Goal: Task Accomplishment & Management: Manage account settings

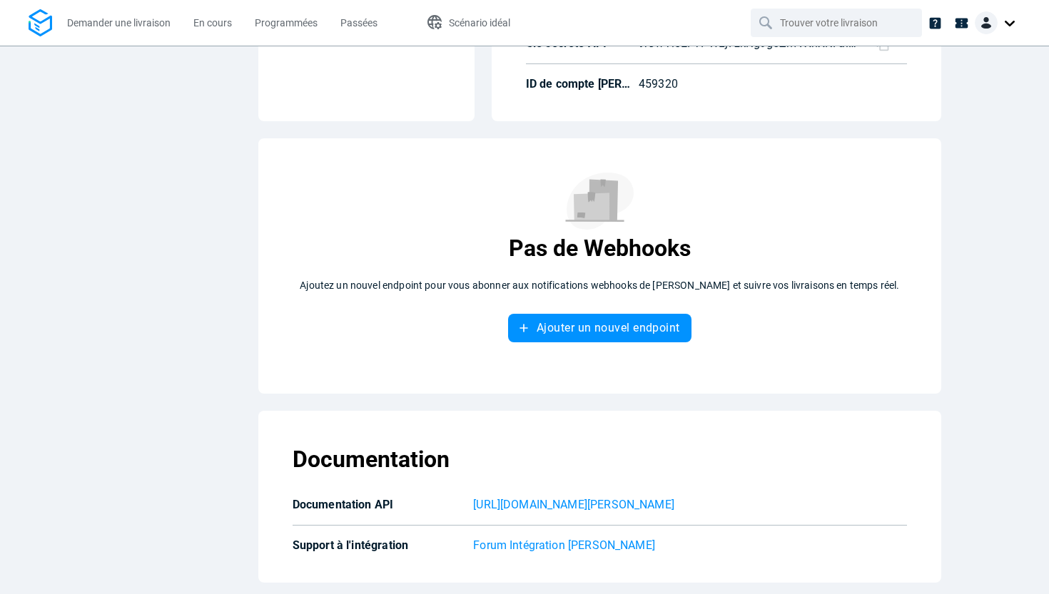
scroll to position [206, 0]
click at [563, 542] on p "Forum Intégration [PERSON_NAME]" at bounding box center [690, 545] width 434 height 17
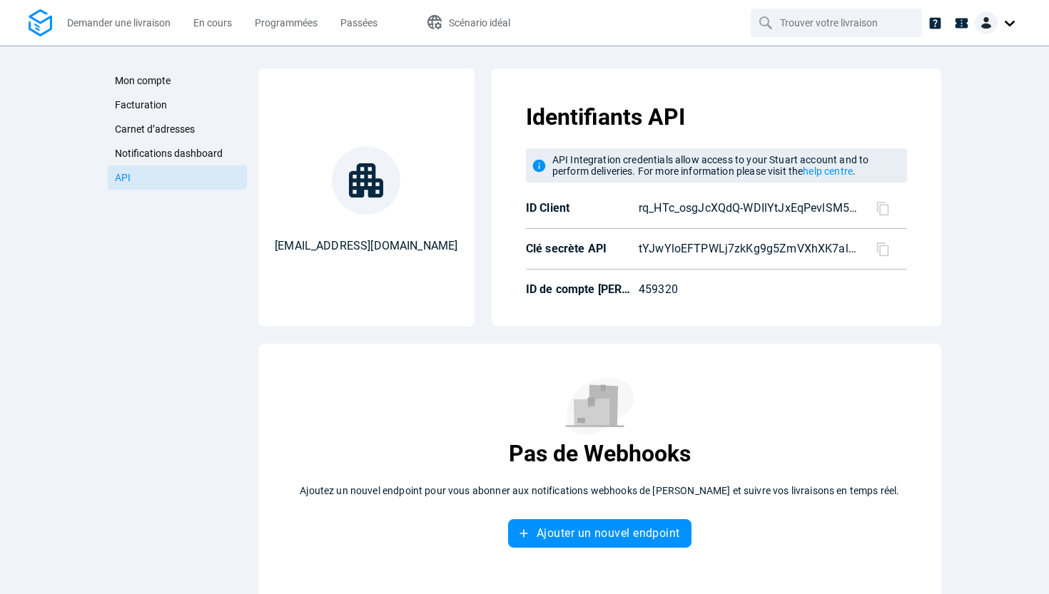
scroll to position [0, 0]
click at [878, 211] on icon at bounding box center [883, 208] width 15 height 15
click at [876, 248] on icon at bounding box center [883, 249] width 15 height 15
click at [166, 103] on link "Facturation" at bounding box center [177, 105] width 139 height 24
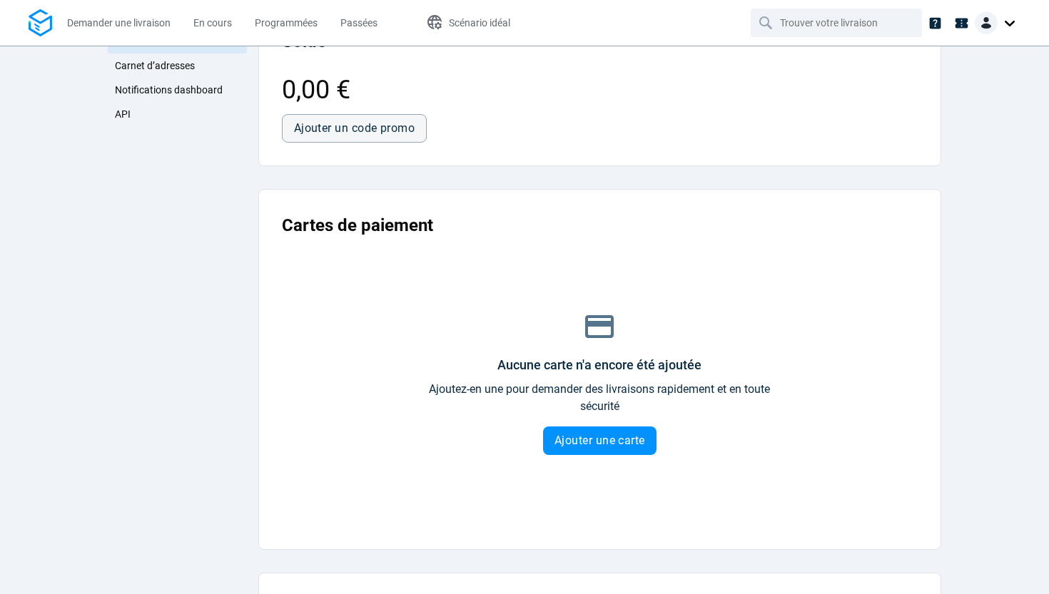
scroll to position [76, 0]
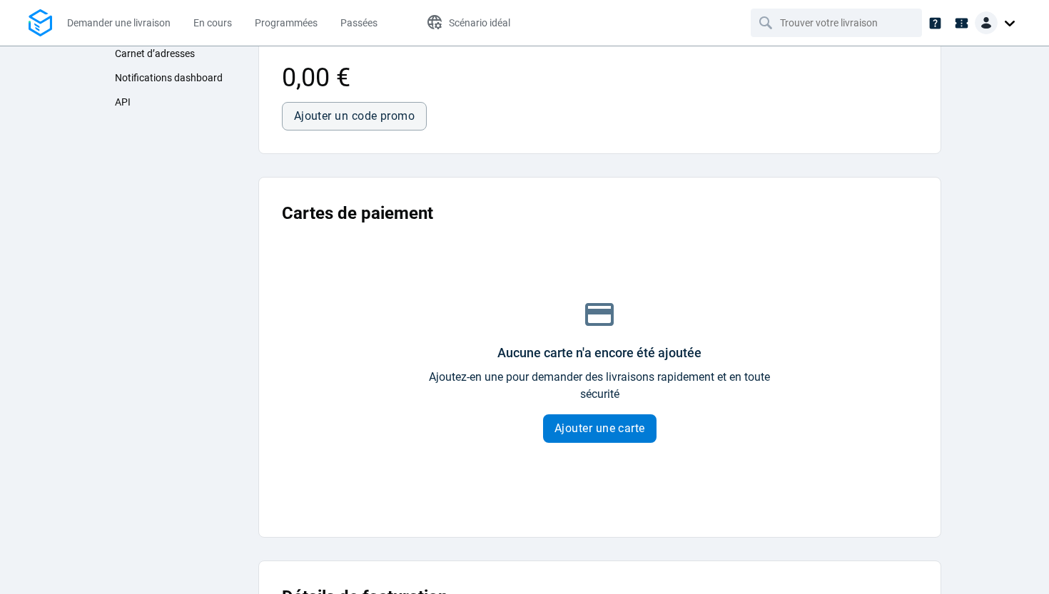
click at [561, 428] on span "Ajouter une carte" at bounding box center [599, 428] width 91 height 11
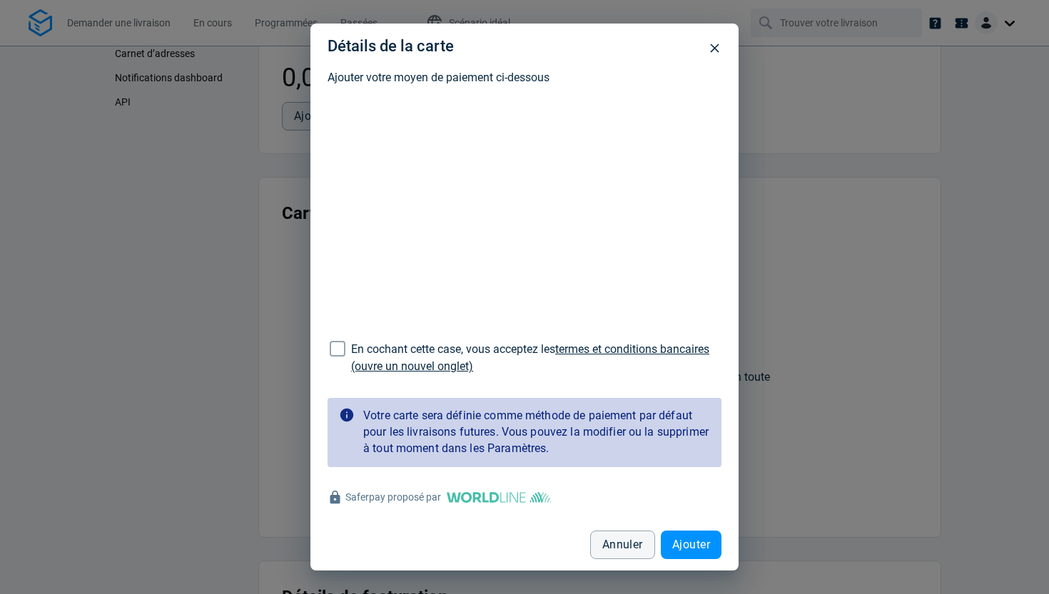
click at [350, 350] on input "En cochant cette case, vous acceptez les termes et conditions bancaires (ouvre …" at bounding box center [337, 348] width 27 height 27
checkbox input "true"
click at [709, 53] on icon "button" at bounding box center [714, 48] width 15 height 15
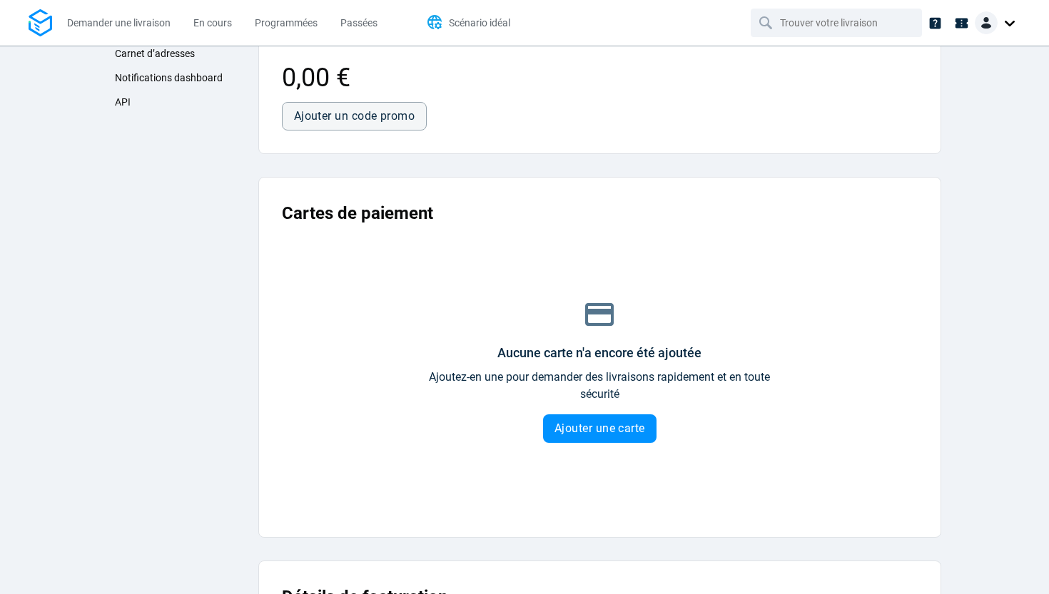
click at [447, 28] on button "Scénario idéal" at bounding box center [468, 23] width 113 height 46
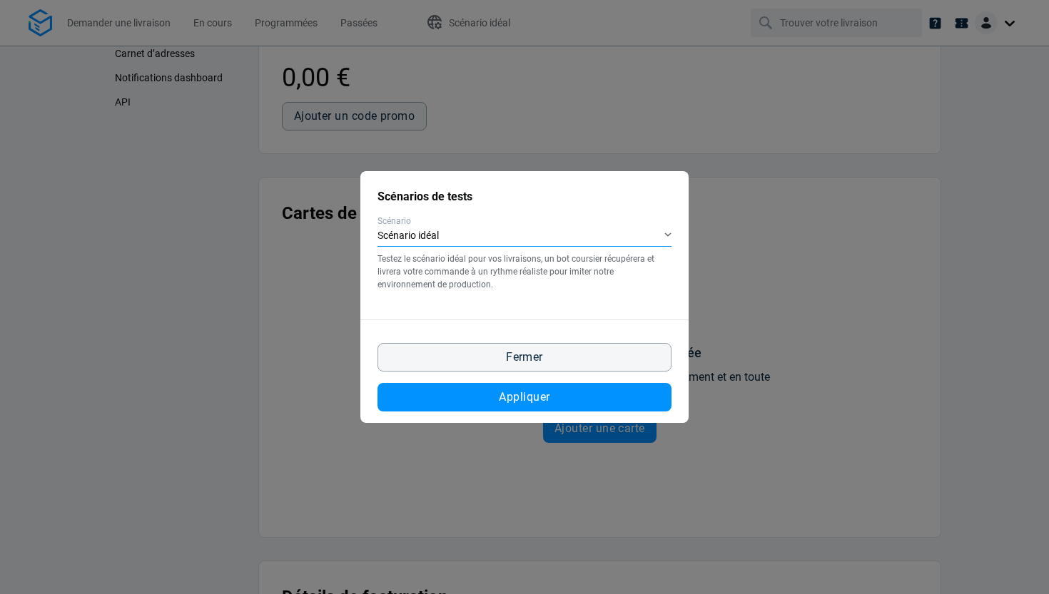
click at [487, 246] on div "Scénario idéal" at bounding box center [524, 236] width 294 height 21
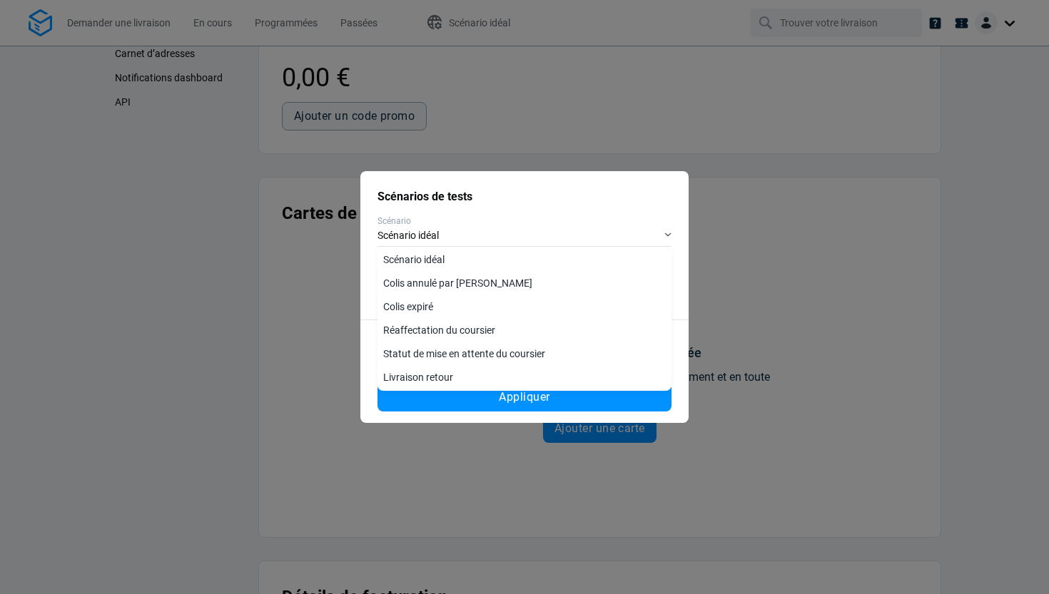
click at [579, 191] on h2 "Scénarios de tests" at bounding box center [524, 196] width 294 height 17
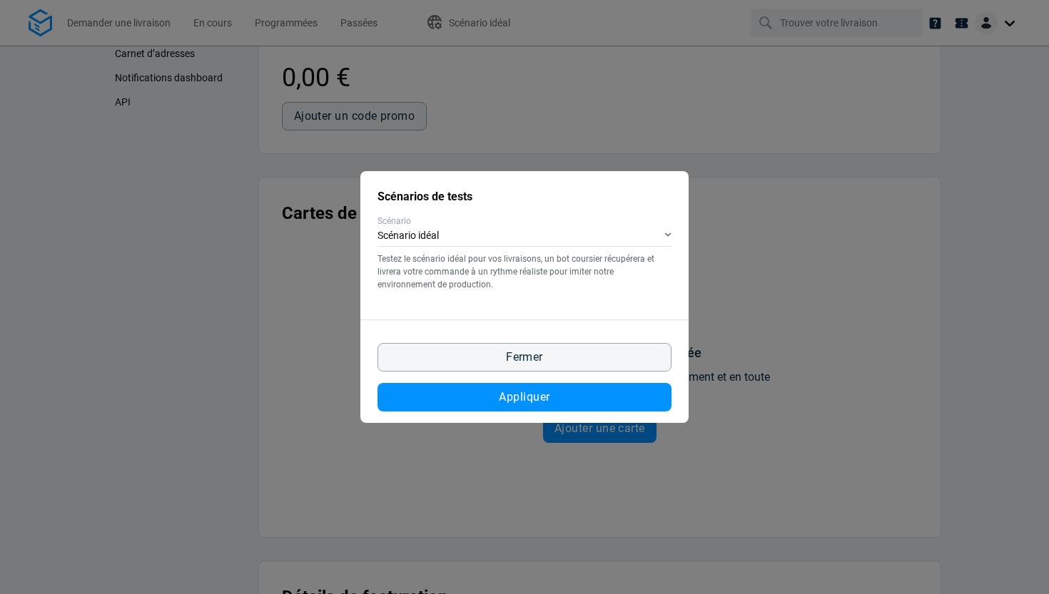
click at [638, 136] on div "Scénarios de tests Scénario Scénario idéal Testez le scénario idéal pour vos li…" at bounding box center [524, 297] width 1049 height 594
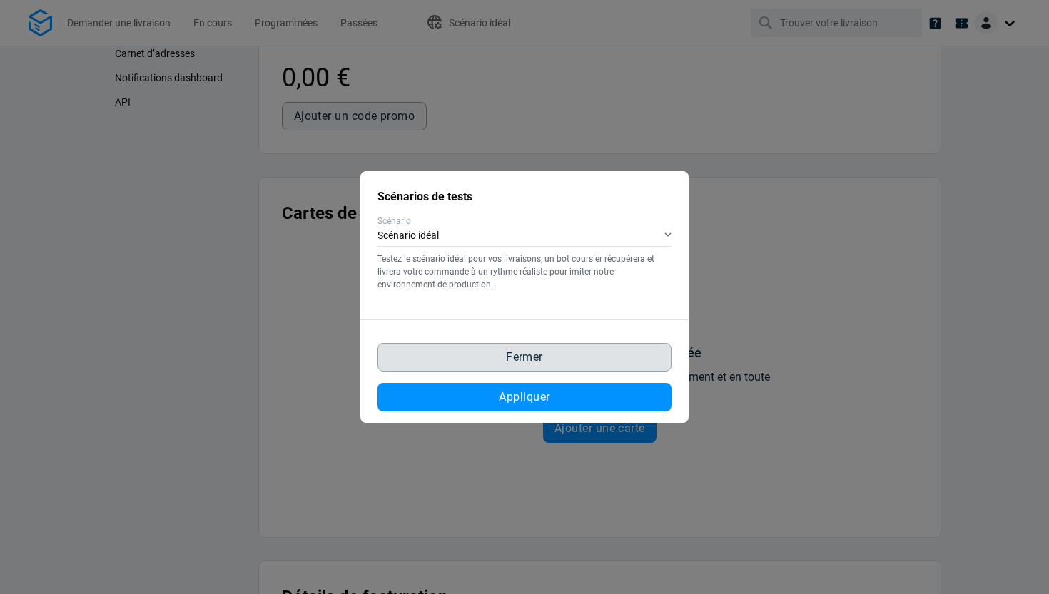
click at [574, 348] on button "Fermer" at bounding box center [524, 357] width 294 height 29
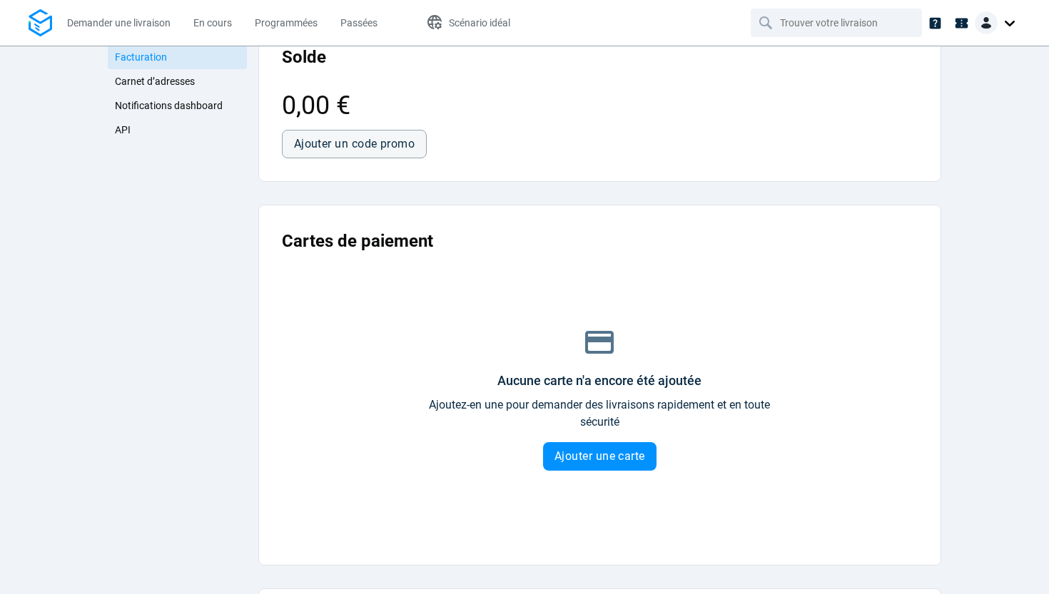
scroll to position [51, 0]
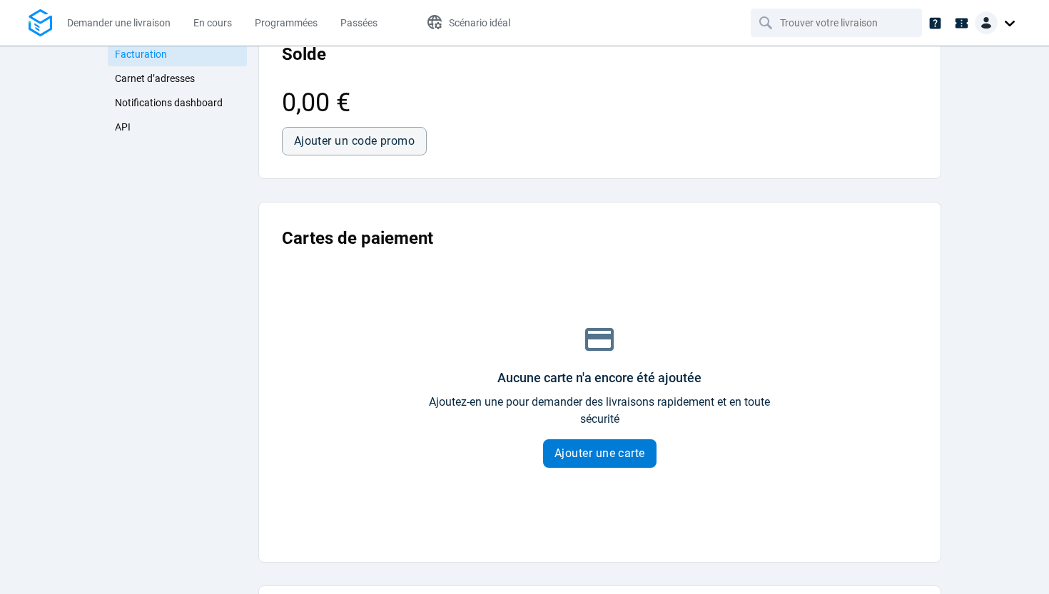
click at [577, 457] on span "Ajouter une carte" at bounding box center [599, 453] width 91 height 11
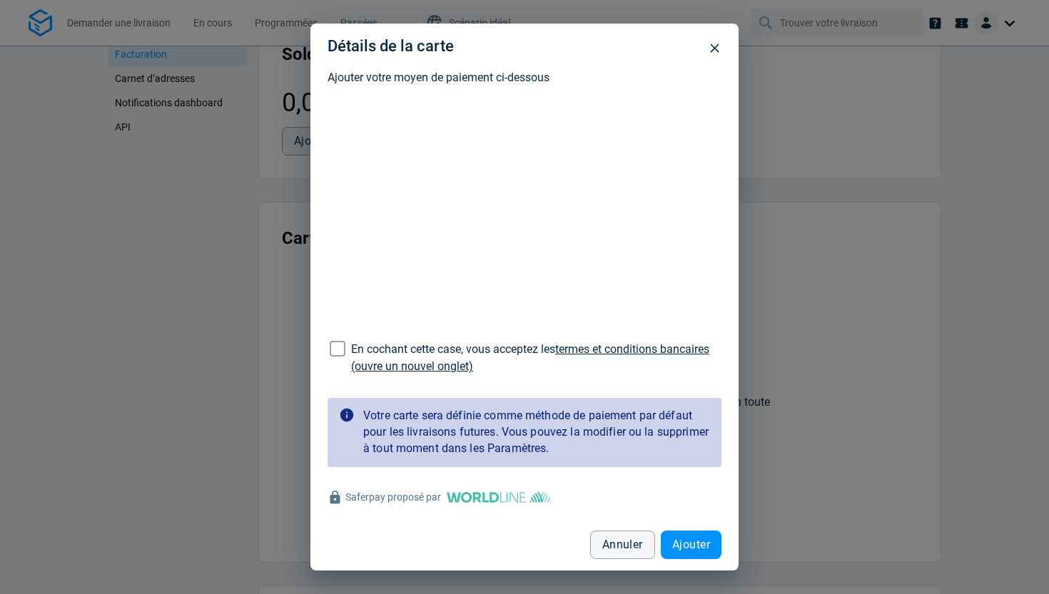
click at [369, 343] on span "En cochant cette case, vous acceptez les" at bounding box center [453, 350] width 204 height 14
click at [351, 343] on input "En cochant cette case, vous acceptez les termes et conditions bancaires (ouvre …" at bounding box center [337, 348] width 27 height 27
checkbox input "true"
click at [672, 539] on span "Ajouter" at bounding box center [691, 544] width 38 height 11
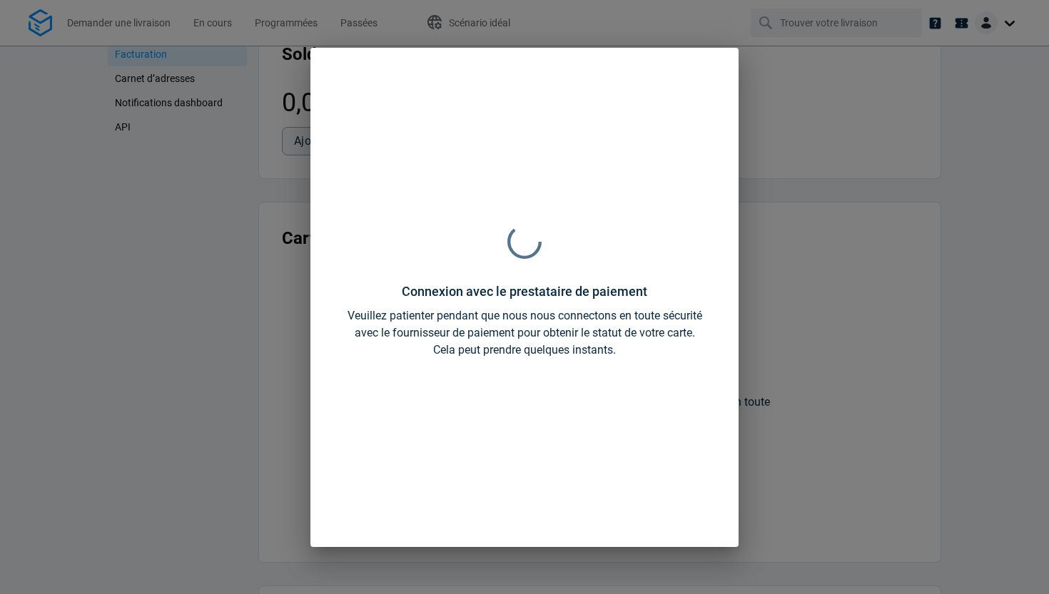
scroll to position [0, 0]
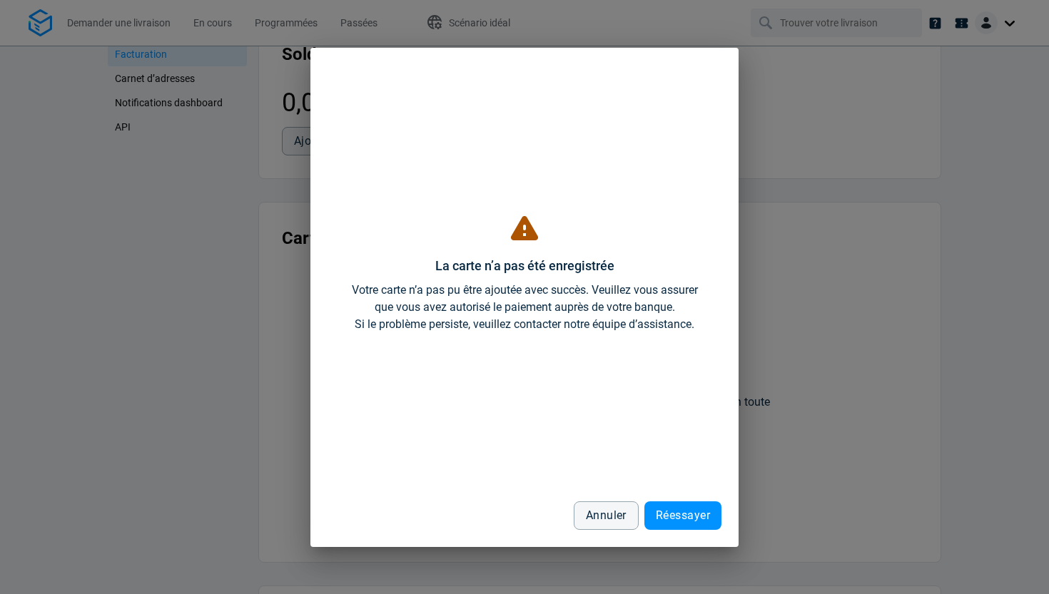
click at [586, 500] on div "Annuler Réessayer" at bounding box center [525, 510] width 394 height 40
click at [584, 507] on button "Annuler" at bounding box center [606, 516] width 65 height 29
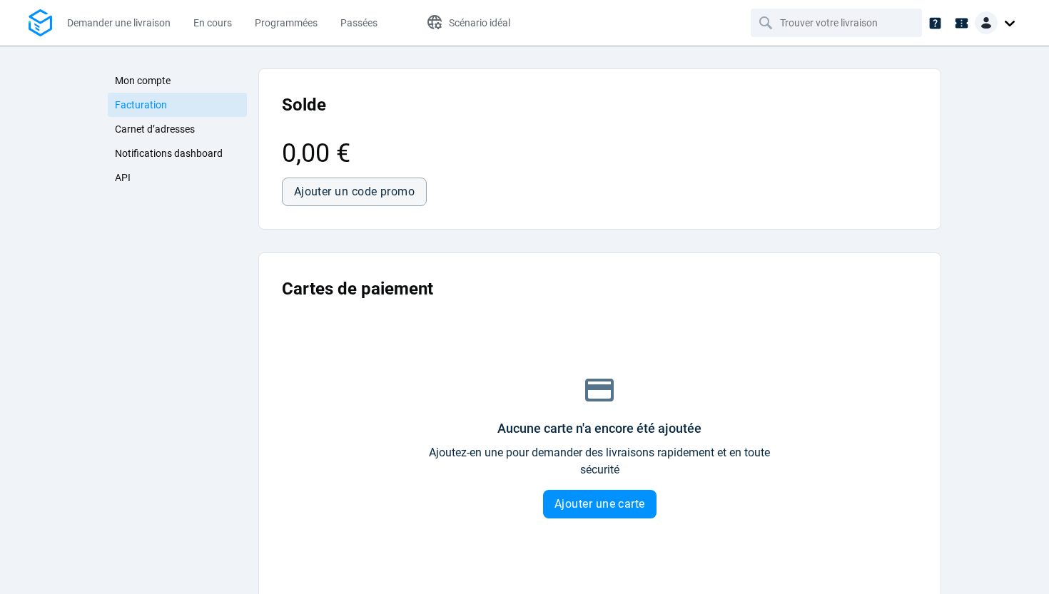
click at [188, 74] on link "Mon compte" at bounding box center [177, 81] width 139 height 24
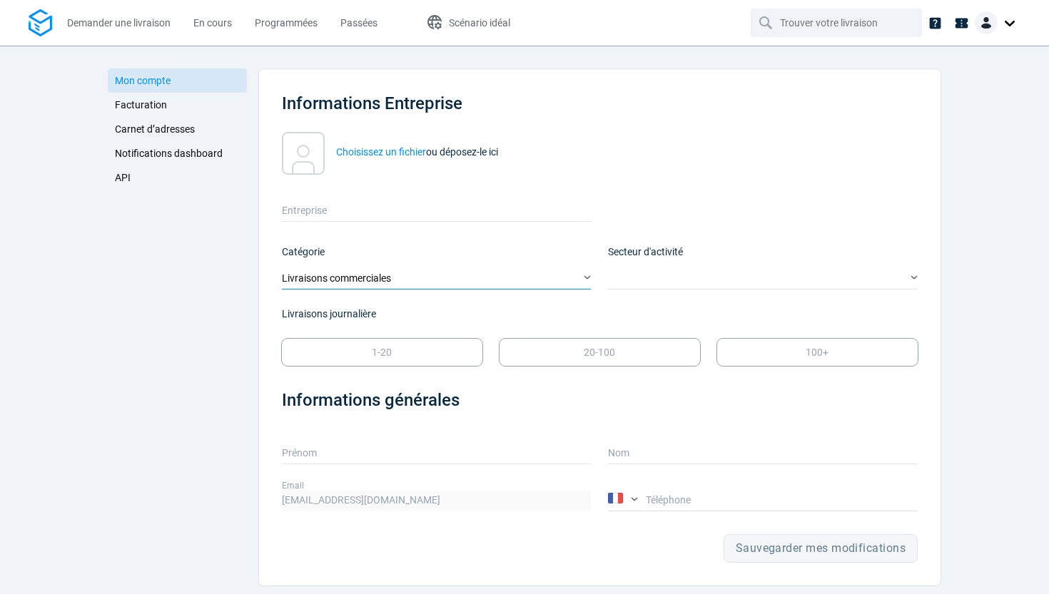
click at [566, 280] on div "Livraisons commerciales" at bounding box center [437, 279] width 310 height 21
click at [569, 256] on div "Catégorie Livraisons commerciales" at bounding box center [428, 259] width 327 height 62
click at [192, 109] on link "Facturation" at bounding box center [177, 105] width 139 height 24
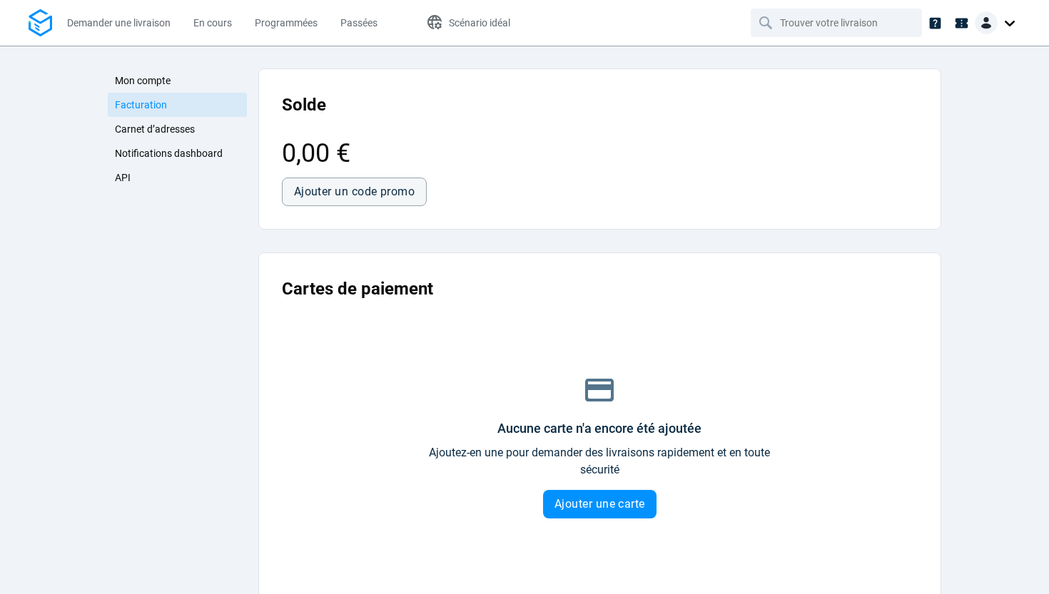
click at [184, 116] on link "Facturation" at bounding box center [177, 105] width 139 height 24
click at [185, 125] on span "Carnet d’adresses" at bounding box center [155, 128] width 80 height 11
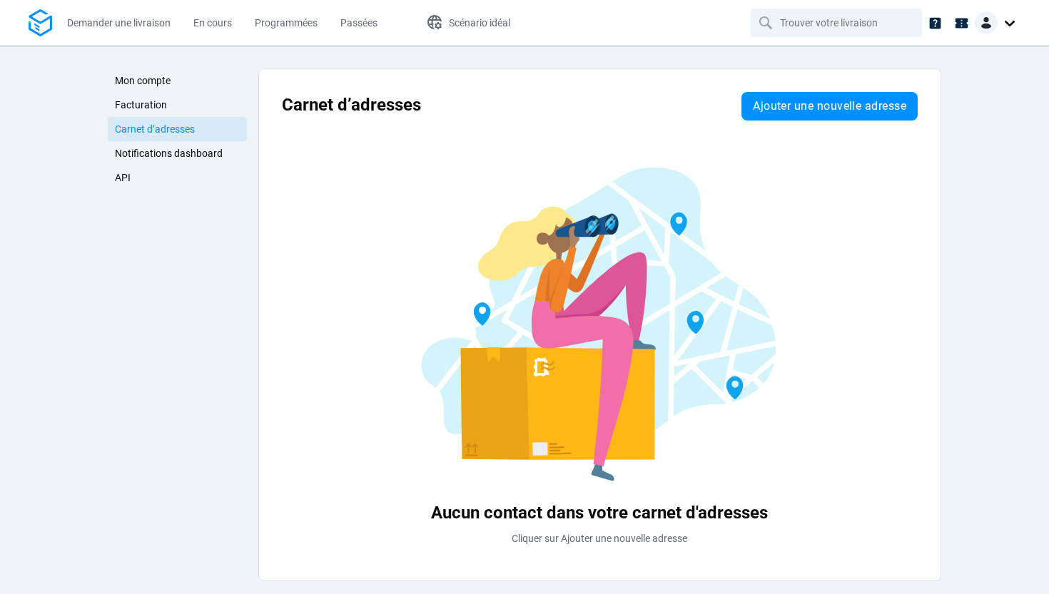
click at [183, 160] on link "Notifications dashboard" at bounding box center [177, 153] width 139 height 24
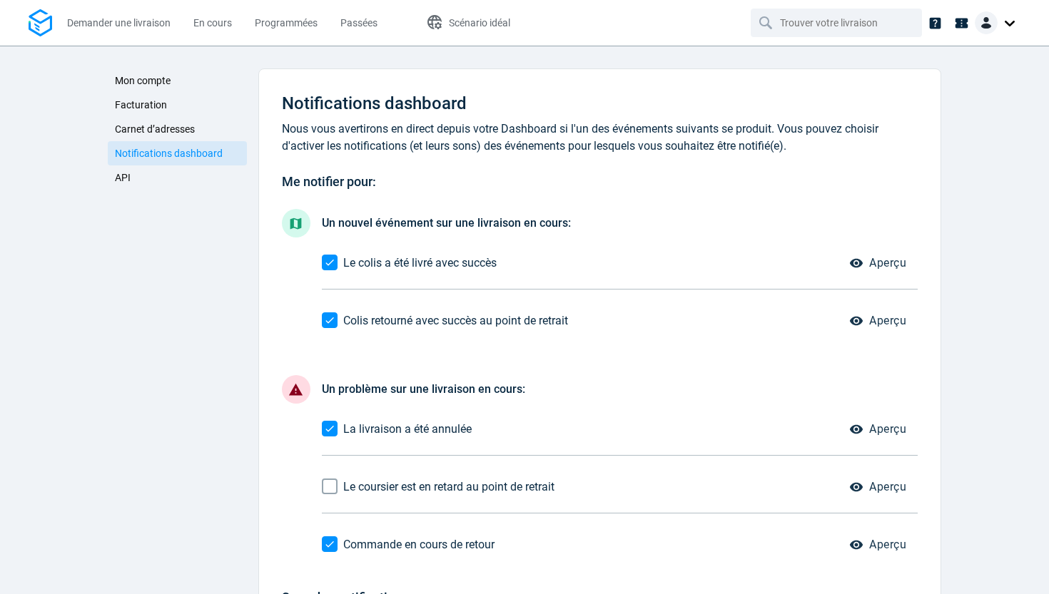
click at [332, 484] on input "Le coursier est en retard au point de retrait" at bounding box center [329, 486] width 27 height 27
click at [162, 113] on link "Facturation" at bounding box center [177, 105] width 139 height 24
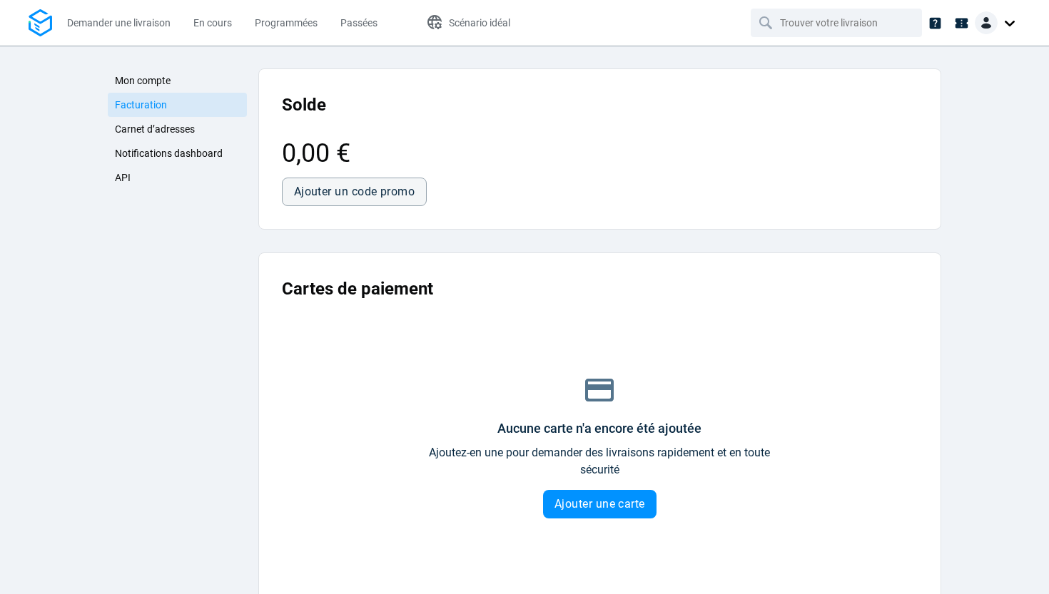
click at [168, 84] on span "Mon compte" at bounding box center [143, 80] width 56 height 11
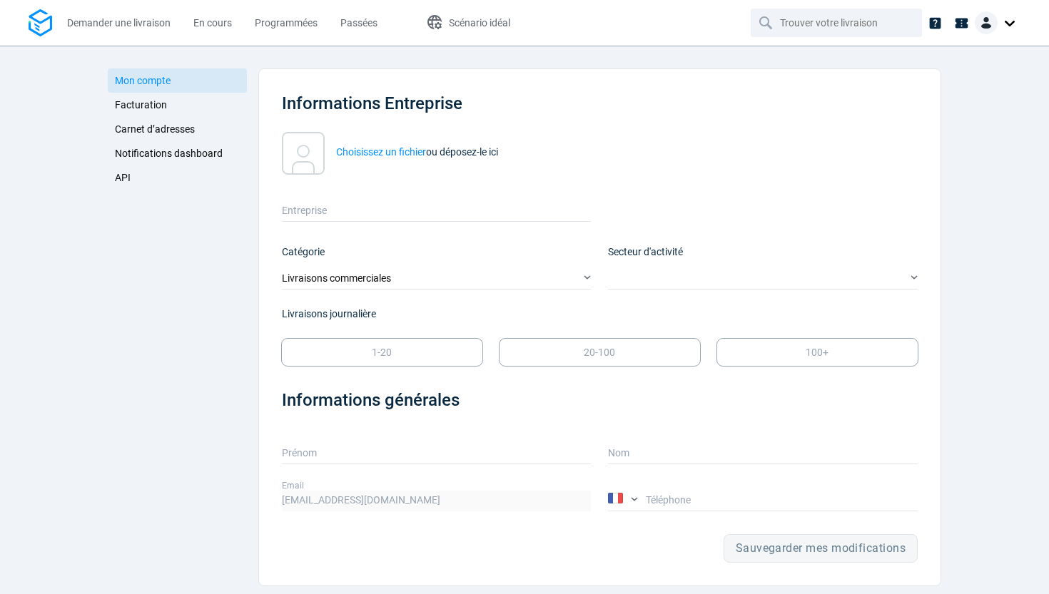
click at [161, 138] on link "Carnet d’adresses" at bounding box center [177, 129] width 139 height 24
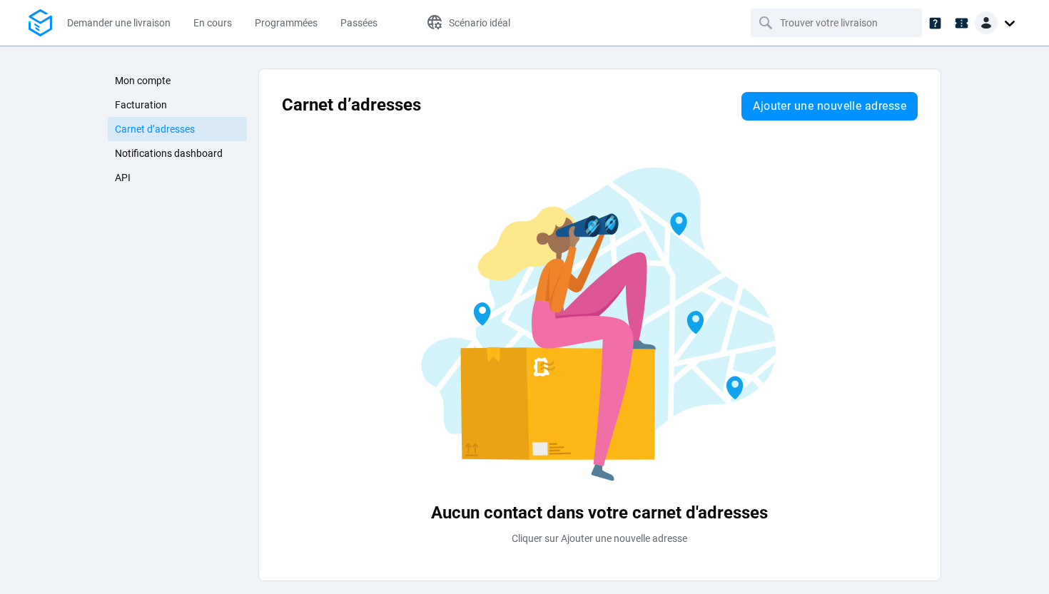
click at [165, 160] on link "Notifications dashboard" at bounding box center [177, 153] width 139 height 24
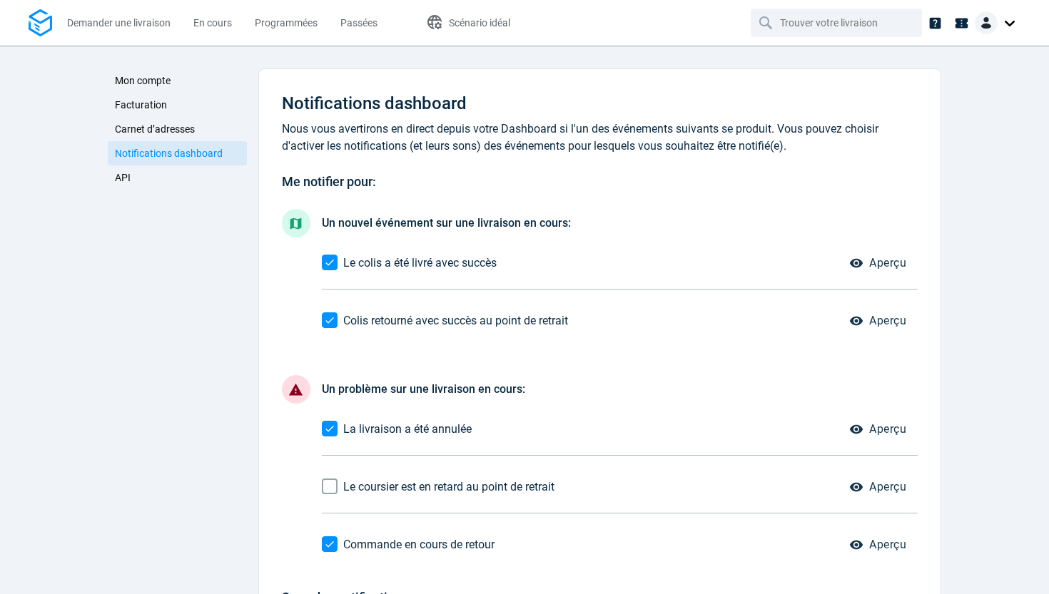
click at [167, 179] on link "API" at bounding box center [177, 178] width 139 height 24
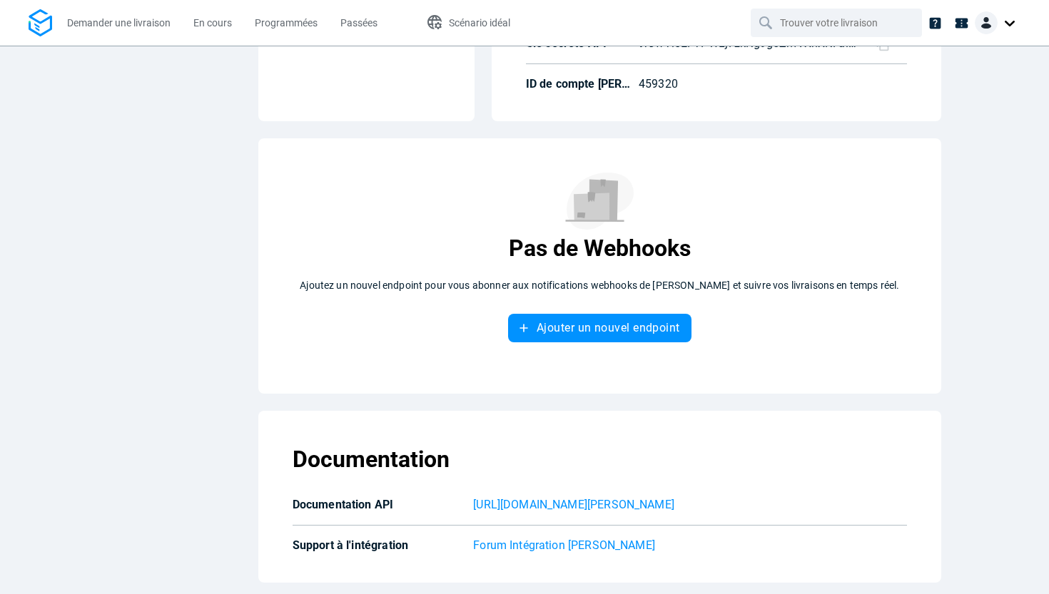
scroll to position [206, 0]
click at [534, 541] on p "Forum Intégration [PERSON_NAME]" at bounding box center [690, 545] width 434 height 17
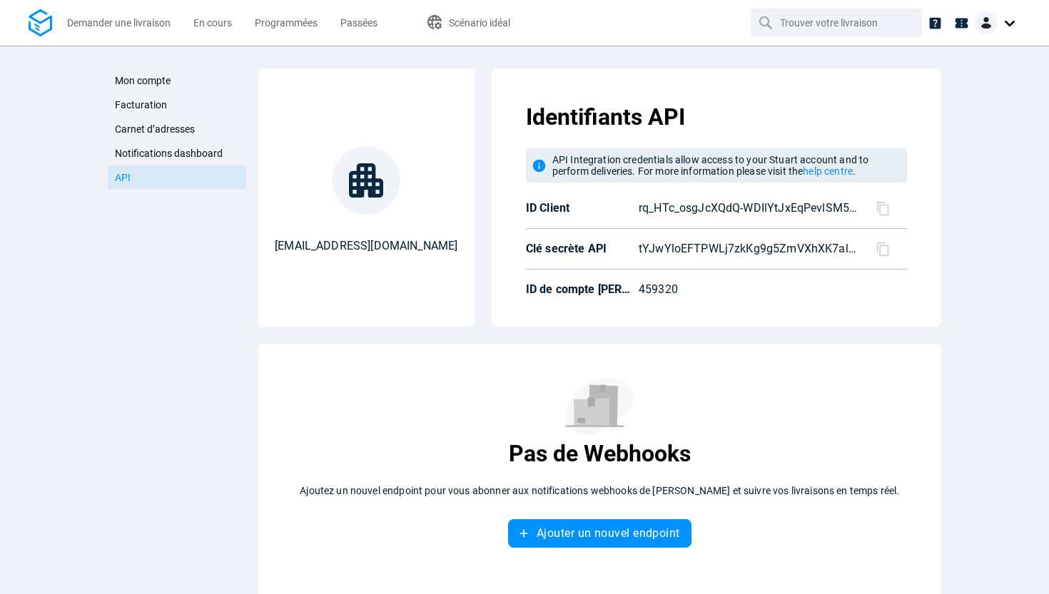
scroll to position [0, 0]
click at [184, 134] on span "Carnet d’adresses" at bounding box center [155, 128] width 80 height 11
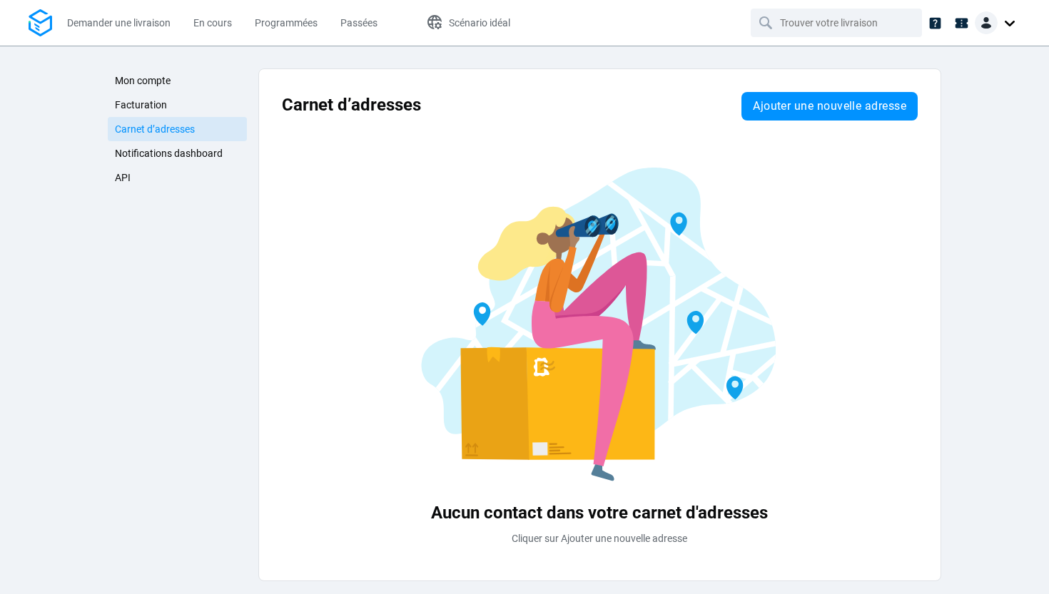
click at [164, 105] on span "Facturation" at bounding box center [141, 104] width 52 height 11
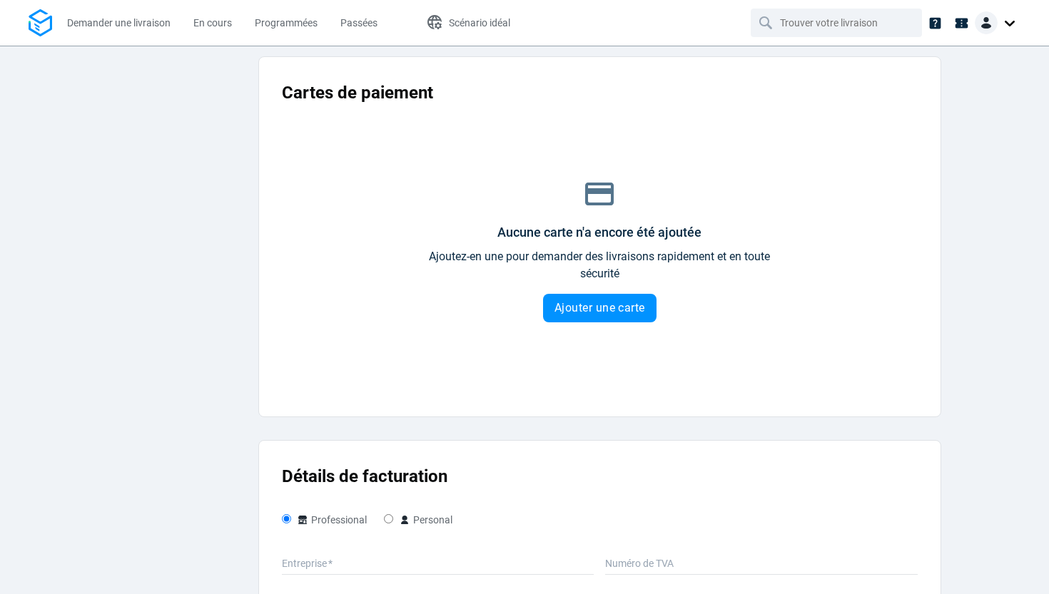
scroll to position [240, 0]
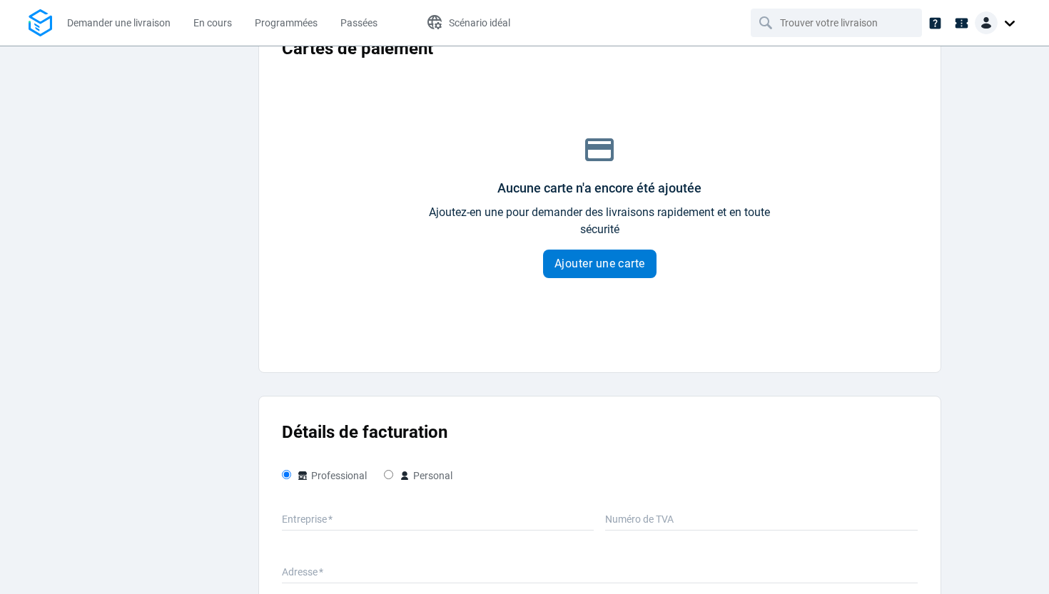
click at [577, 269] on span "Ajouter une carte" at bounding box center [599, 263] width 91 height 11
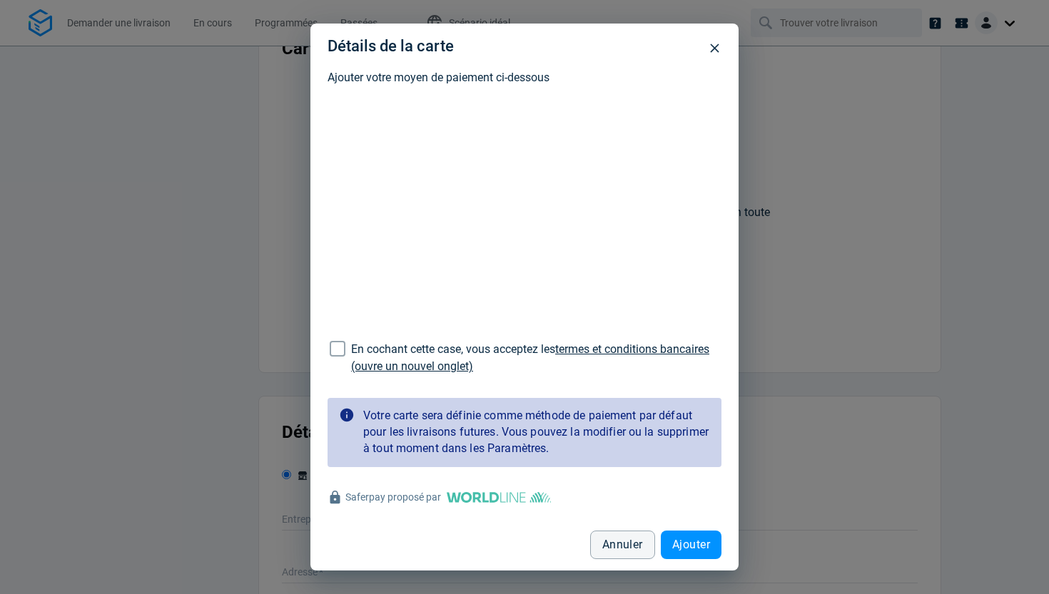
click at [349, 350] on input "En cochant cette case, vous acceptez les termes et conditions bancaires (ouvre …" at bounding box center [337, 348] width 27 height 27
checkbox input "true"
click at [677, 539] on span "Ajouter" at bounding box center [691, 544] width 38 height 11
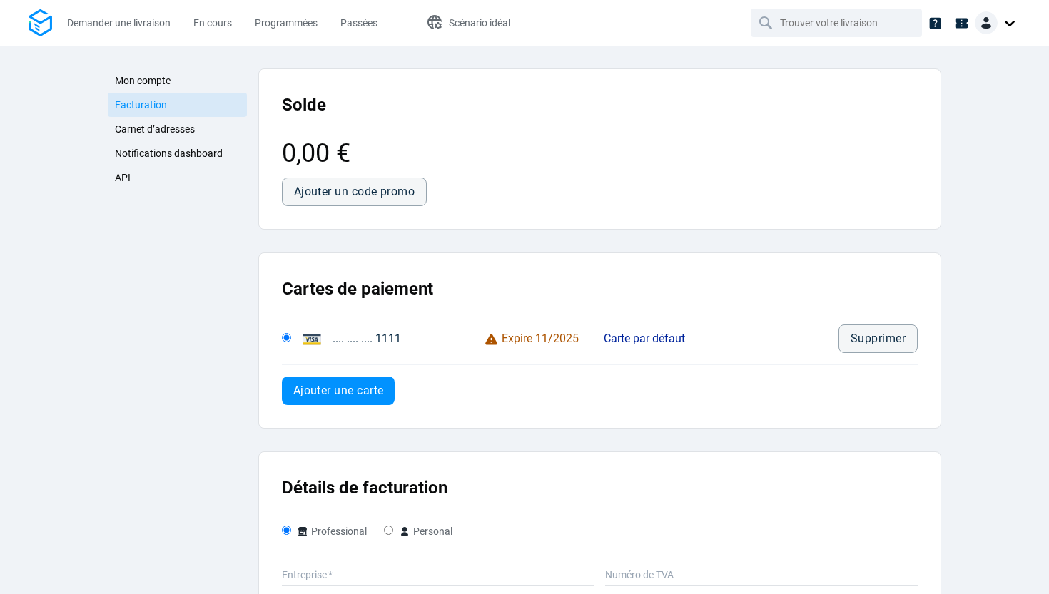
scroll to position [0, 0]
